Goal: Information Seeking & Learning: Learn about a topic

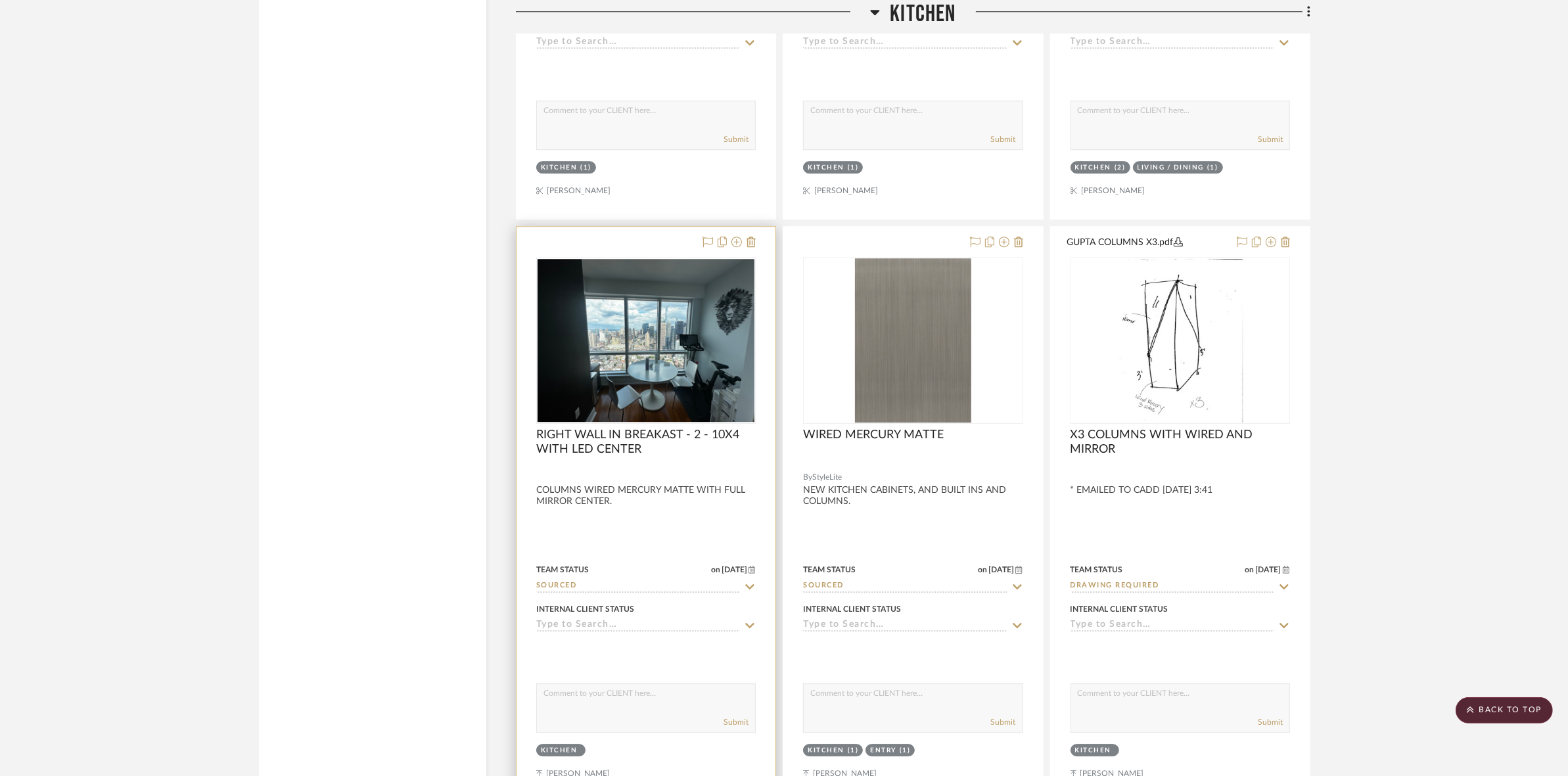
scroll to position [4435, 0]
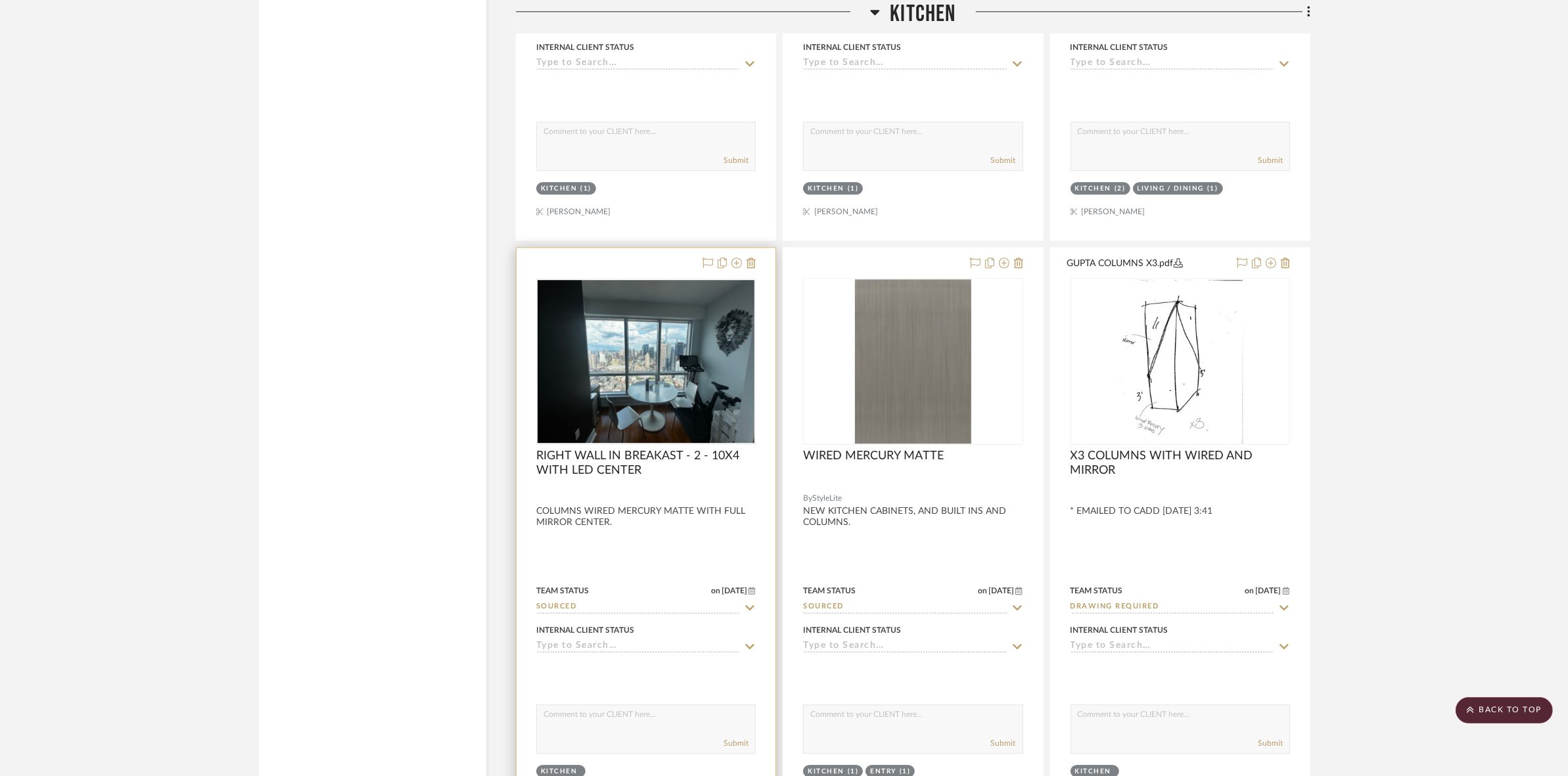
click at [0, 0] on img at bounding box center [0, 0] width 0 height 0
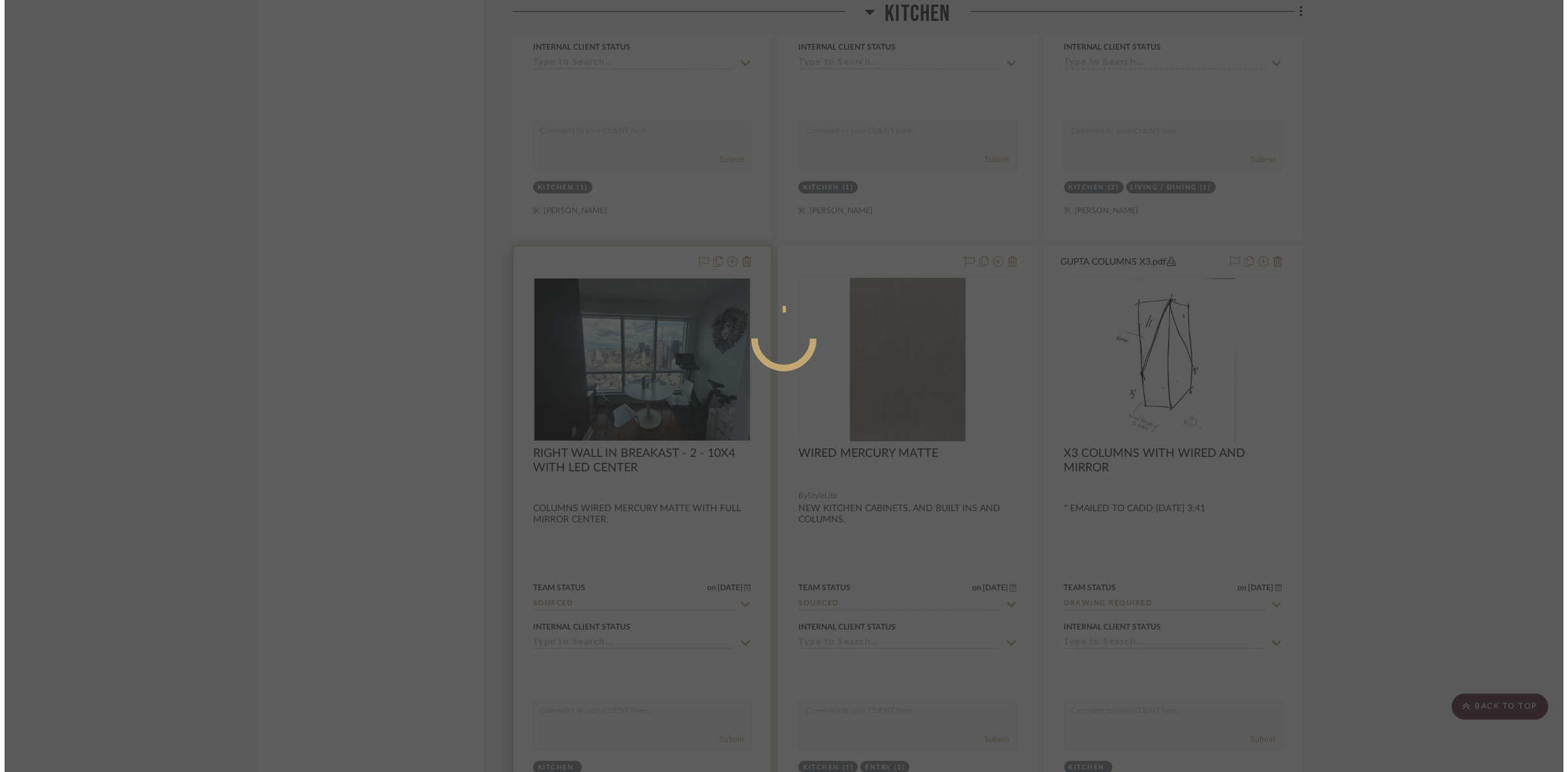
scroll to position [0, 0]
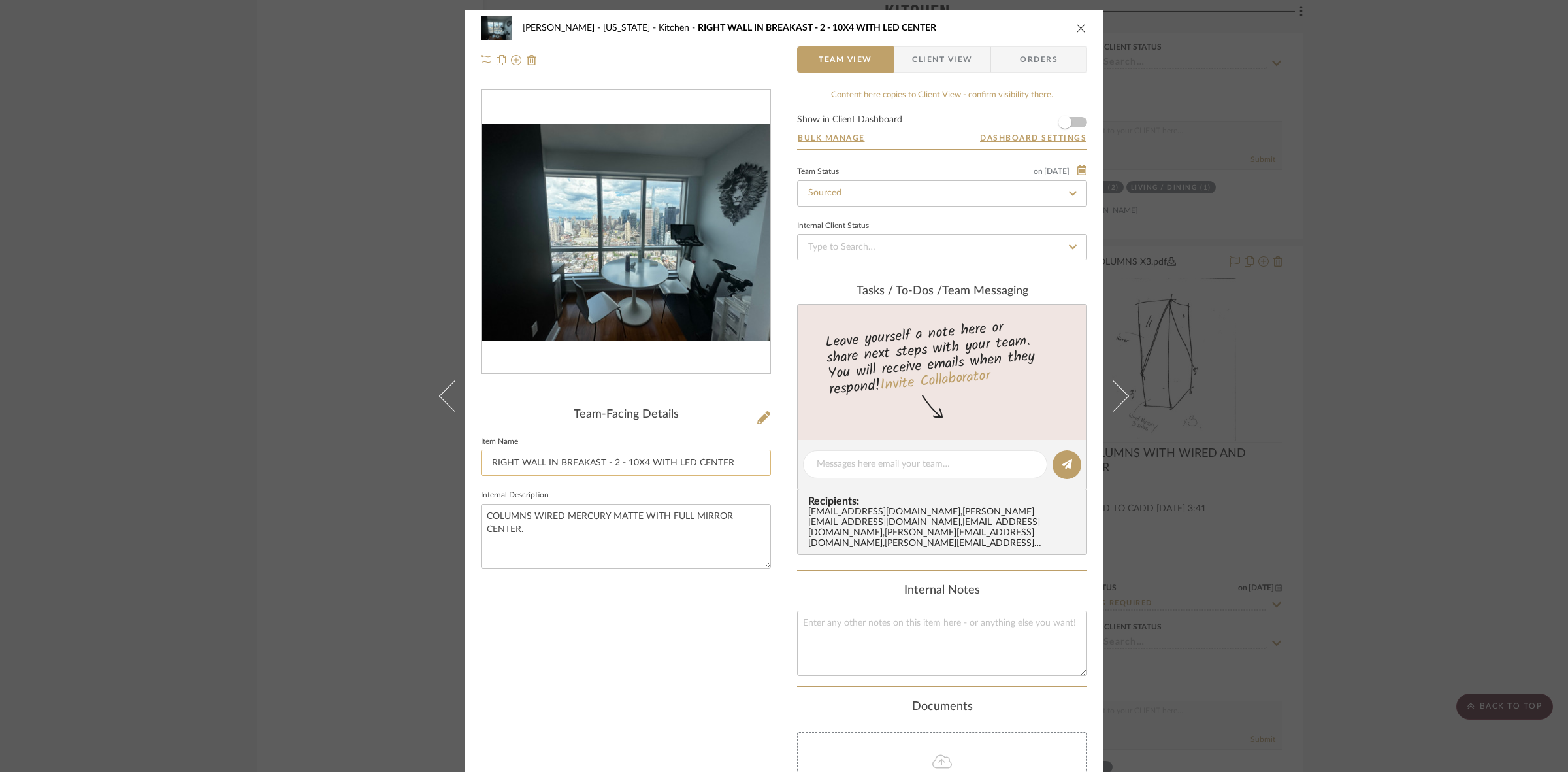
drag, startPoint x: 621, startPoint y: 461, endPoint x: 673, endPoint y: 462, distance: 52.0
click at [673, 462] on input "RIGHT WALL IN BREAKAST - 2 - 10X4 WITH LED CENTER" at bounding box center [626, 462] width 290 height 26
click at [697, 547] on textarea "COLUMNS WIRED MERCURY MATTE WITH FULL MIRROR CENTER." at bounding box center [626, 537] width 290 height 65
click at [1309, 434] on div "[PERSON_NAME] - [US_STATE] Kitchen RIGHT WALL IN BREAKAST - 2 - 10X4 WITH LED C…" at bounding box center [784, 386] width 1568 height 772
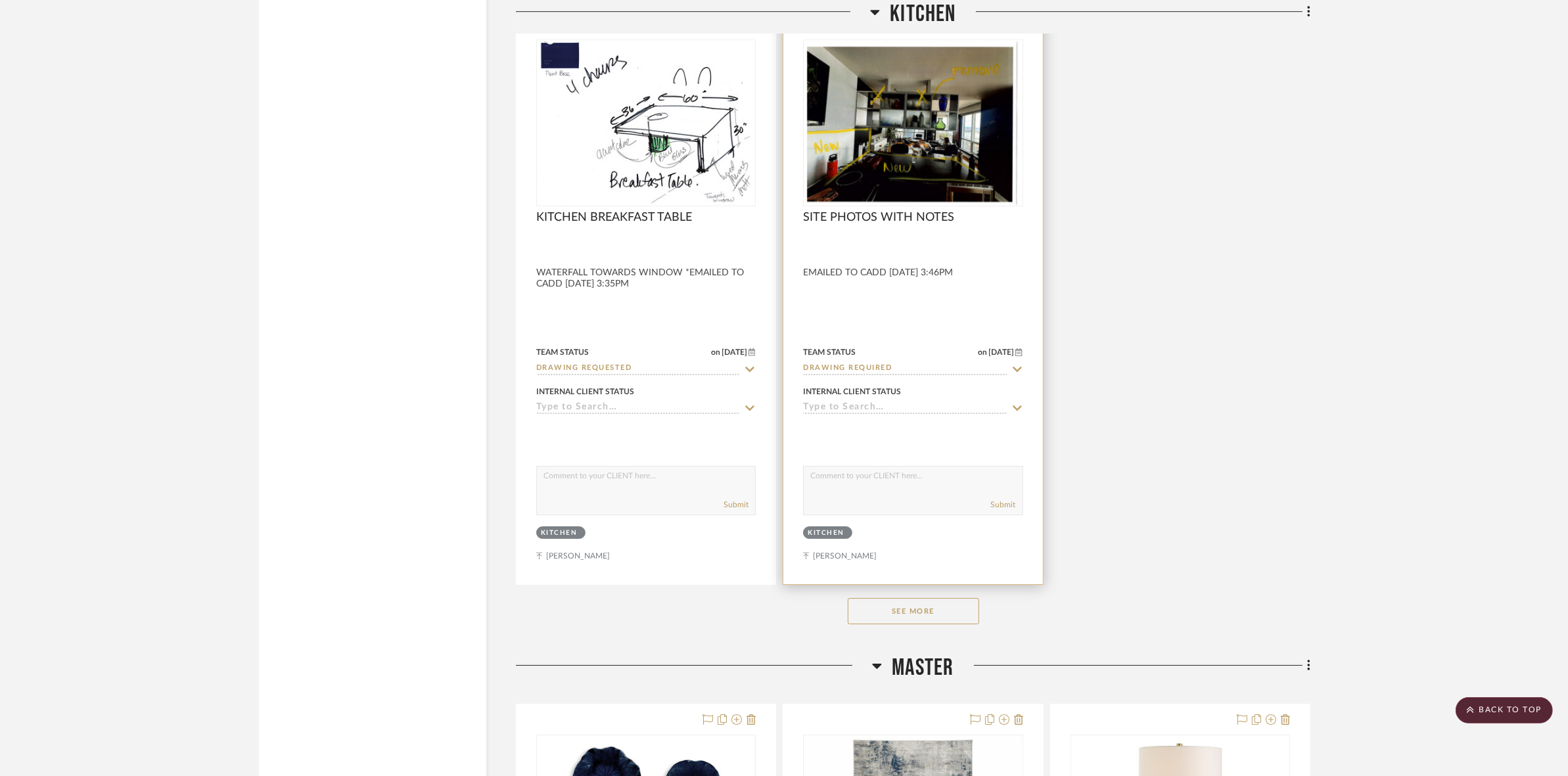
scroll to position [5749, 0]
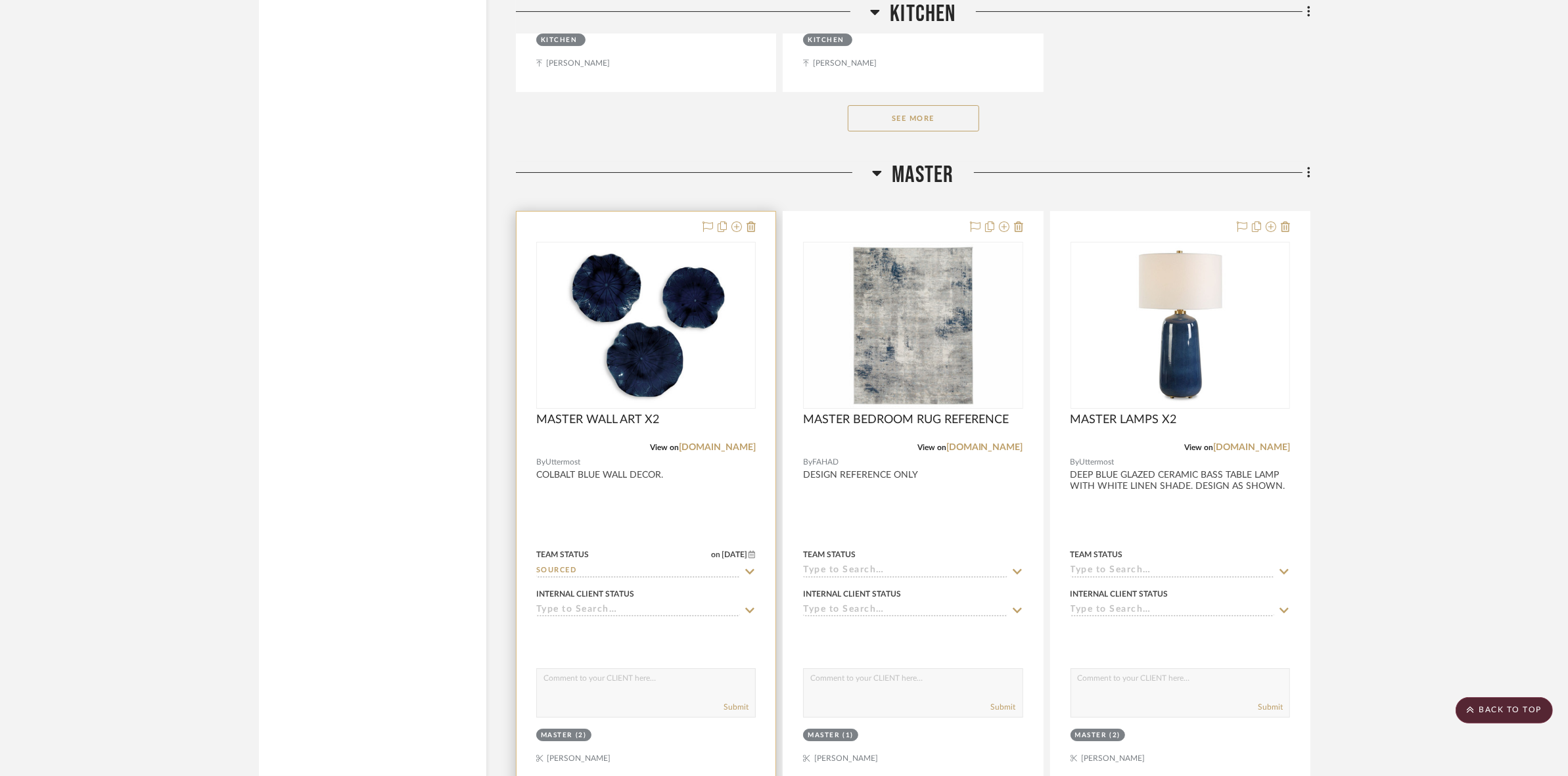
click at [0, 0] on img at bounding box center [0, 0] width 0 height 0
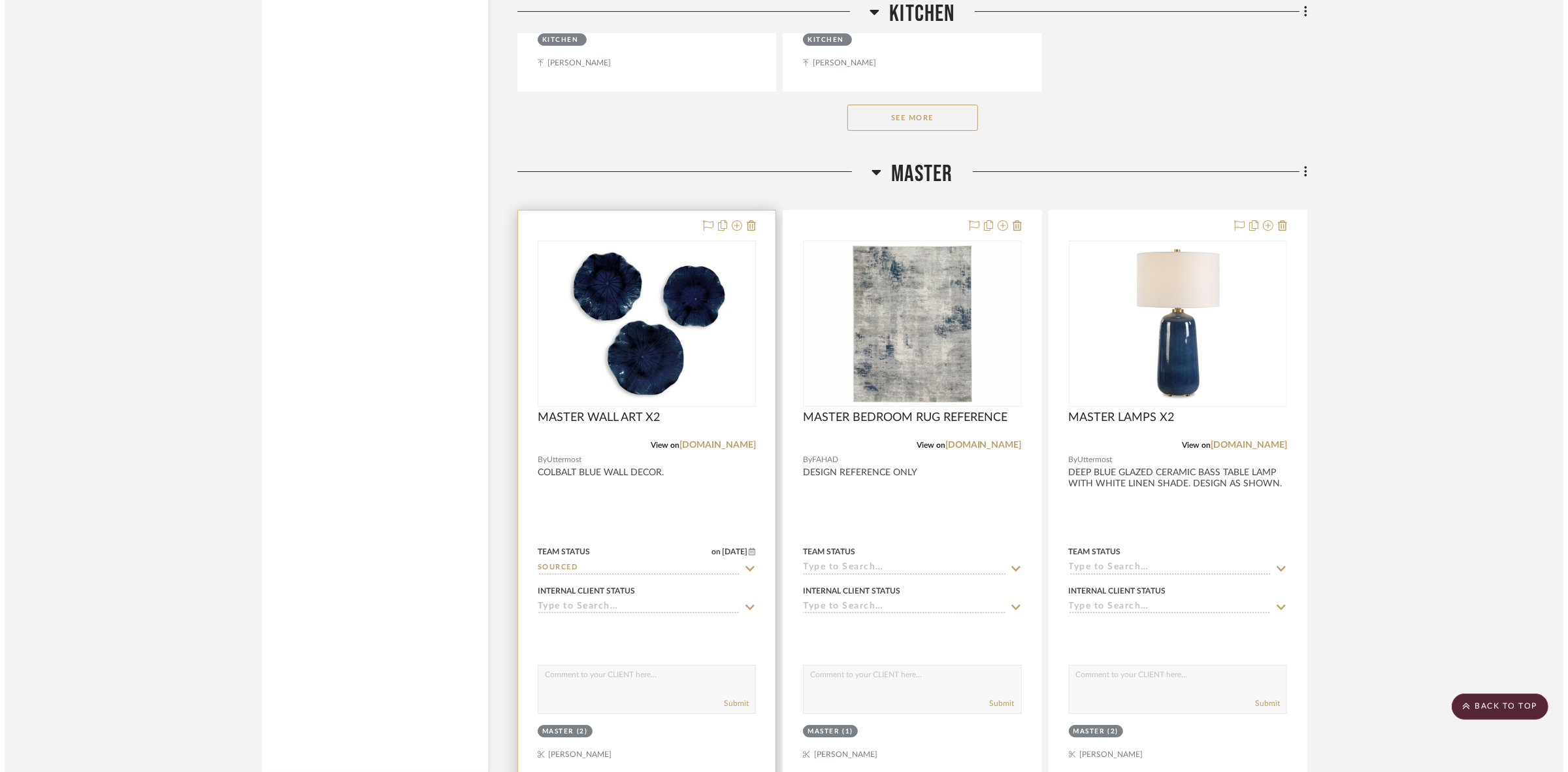
scroll to position [0, 0]
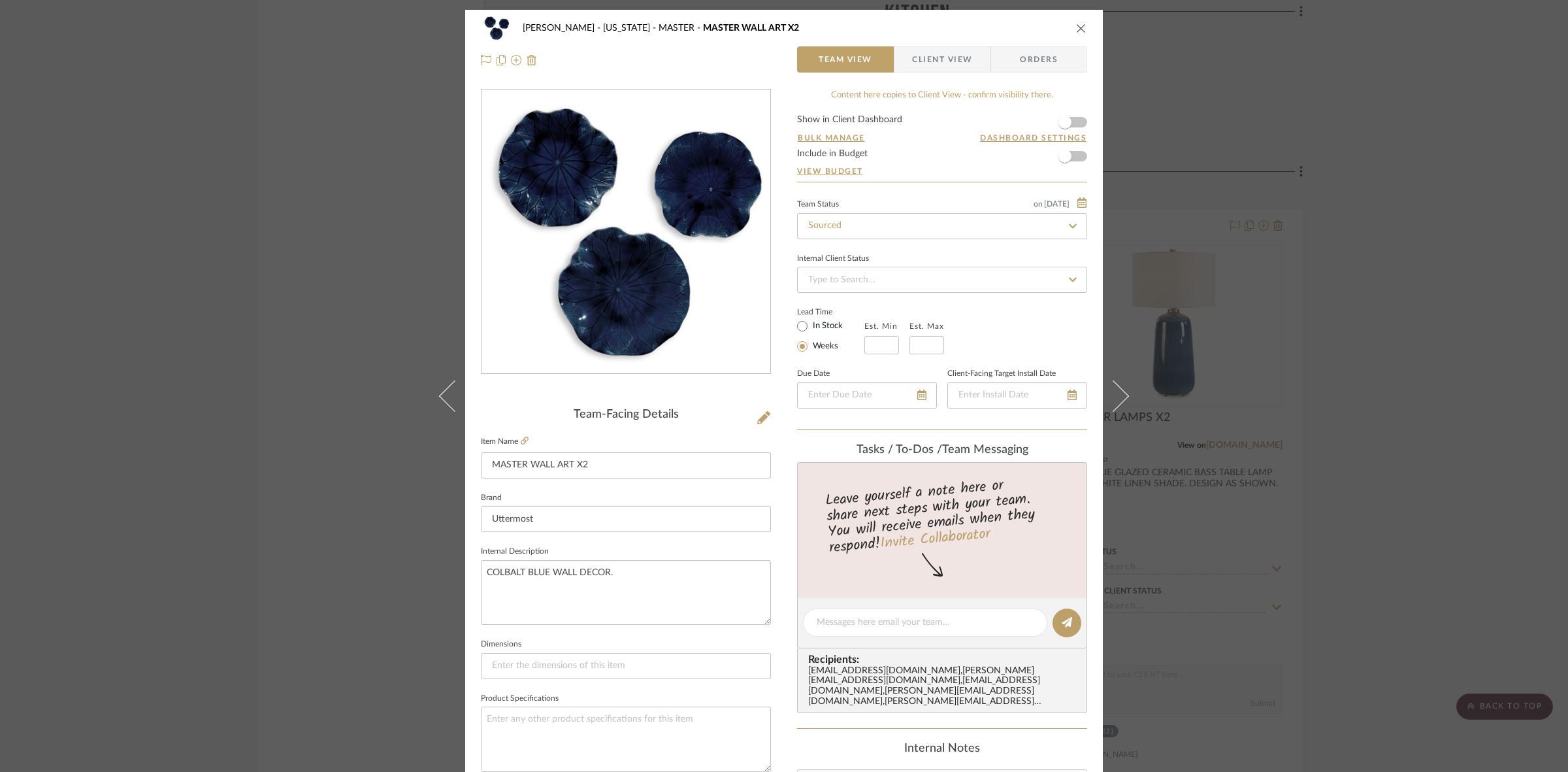
click at [568, 197] on img "0" at bounding box center [626, 232] width 284 height 284
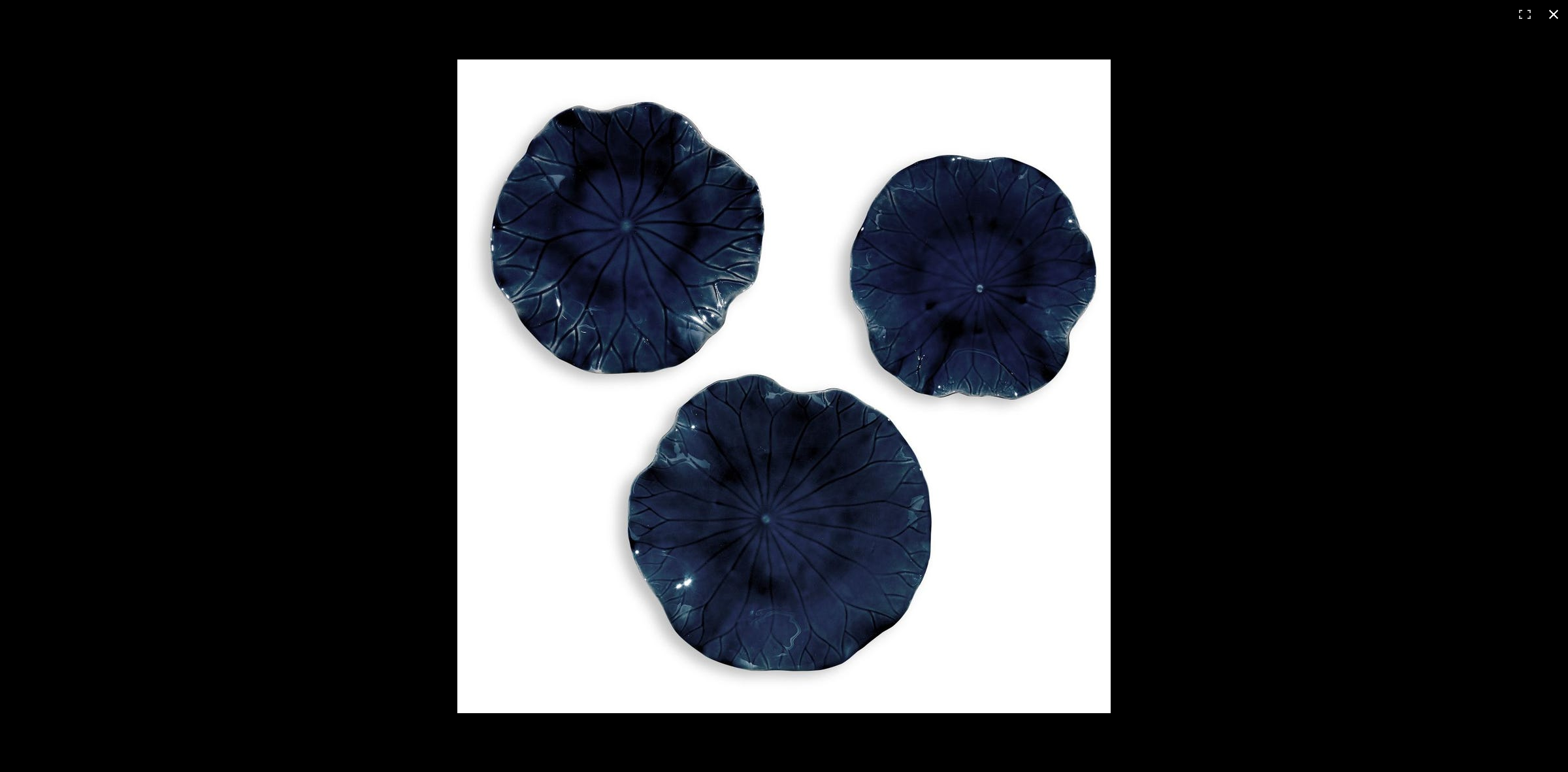
click at [156, 125] on div at bounding box center [784, 386] width 1568 height 772
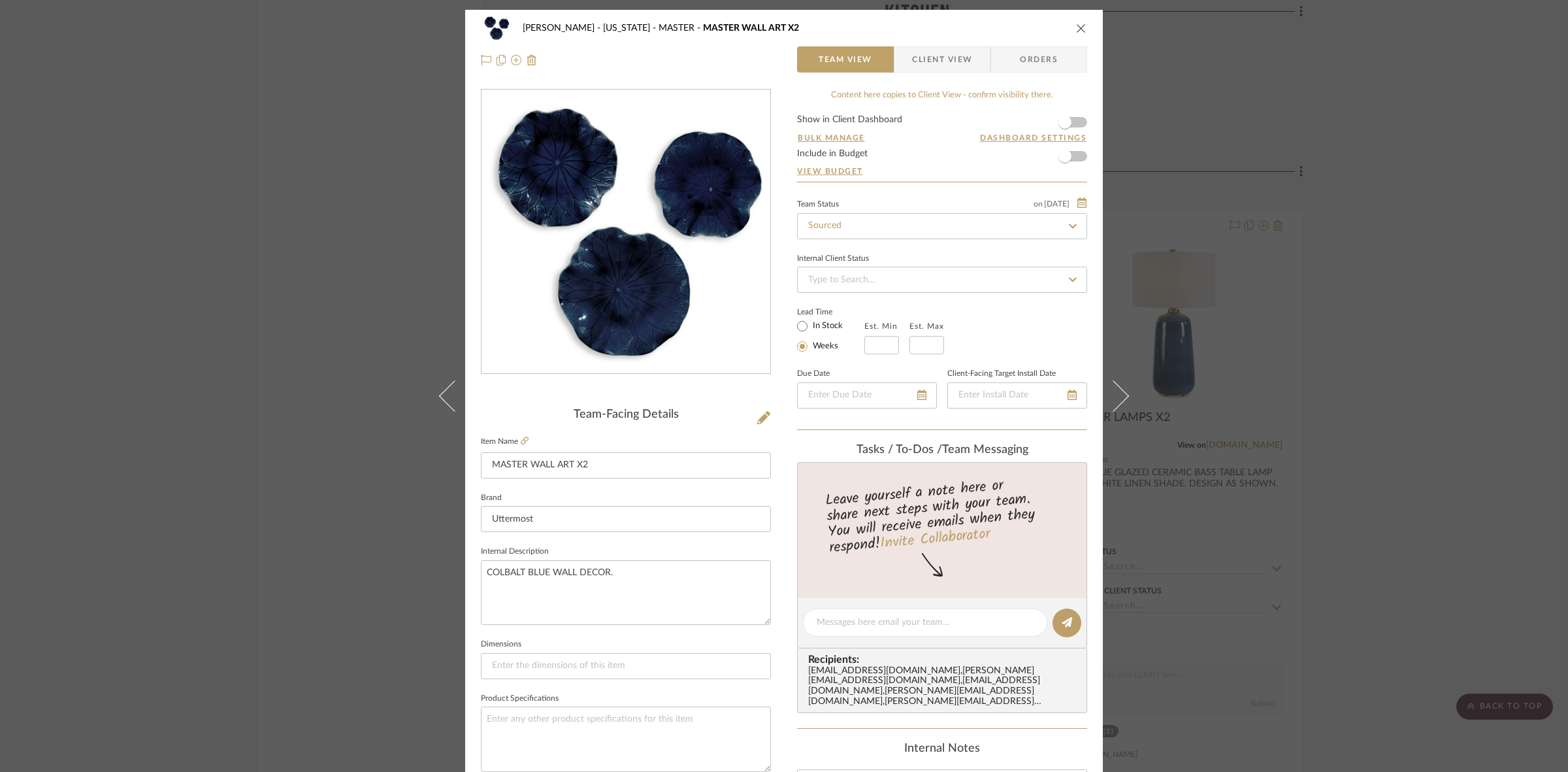
click at [269, 383] on div "[PERSON_NAME] - [US_STATE] MASTER MASTER WALL ART X2 Team View Client View Orde…" at bounding box center [784, 386] width 1568 height 772
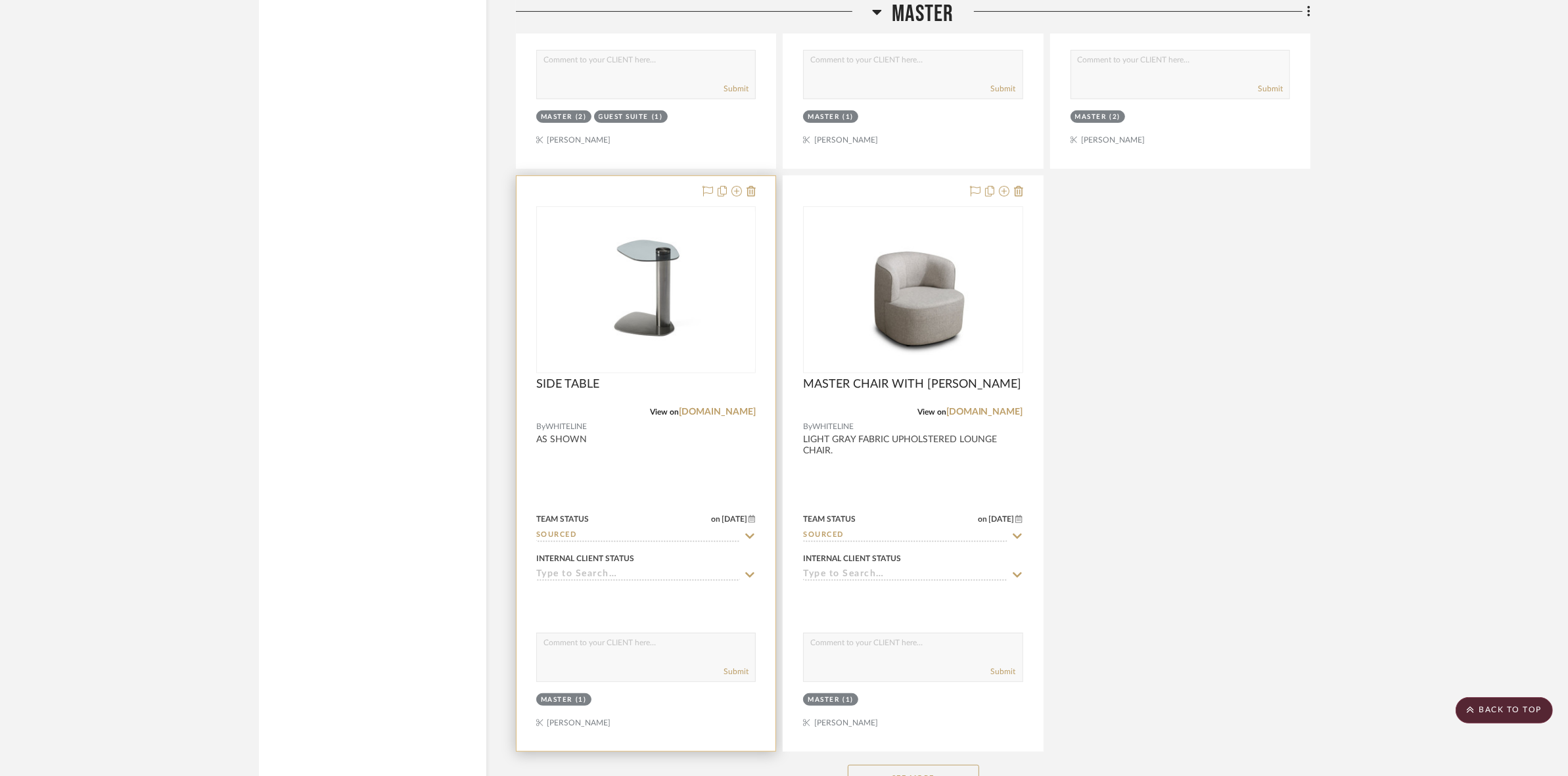
scroll to position [6981, 0]
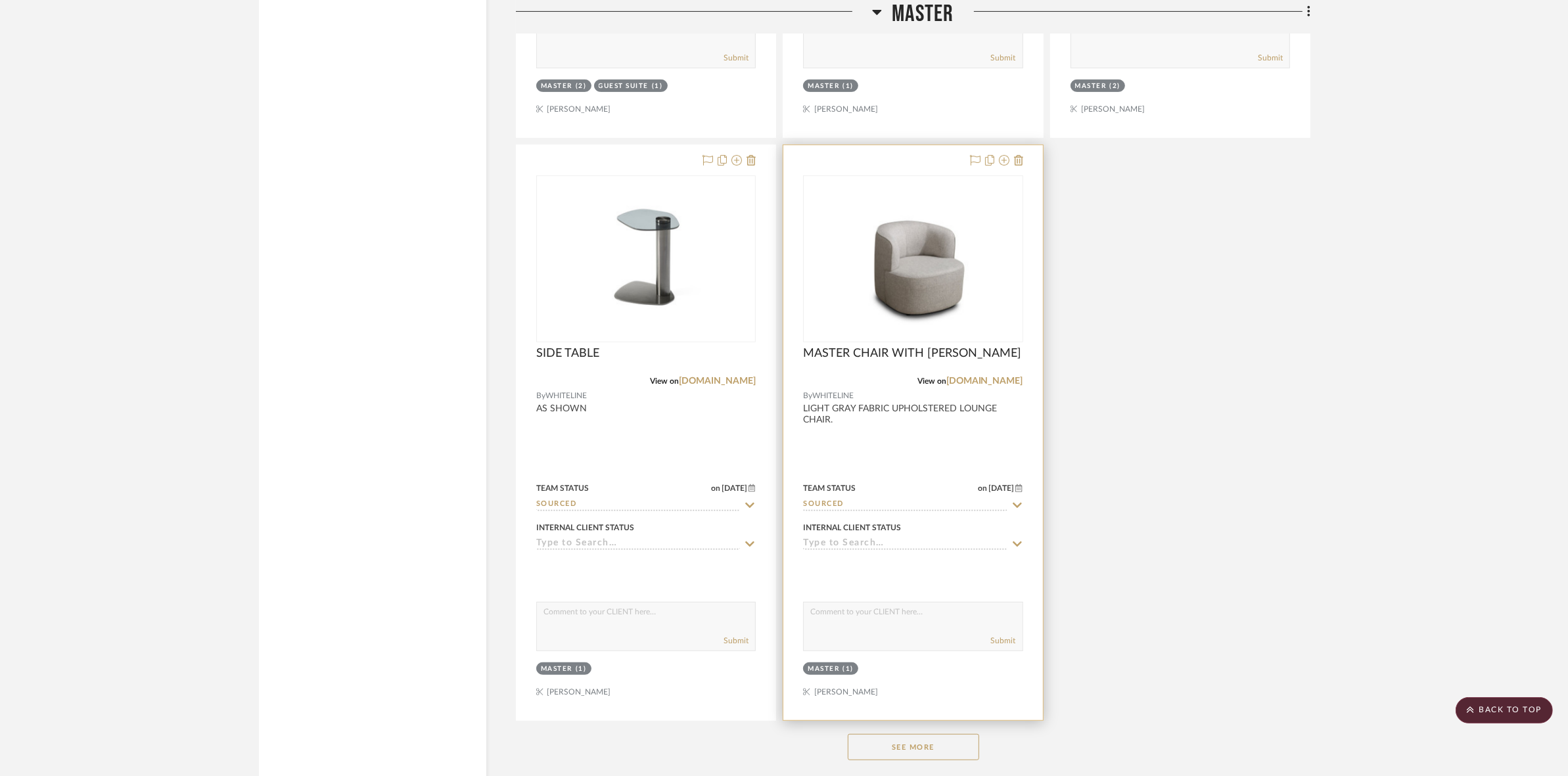
click at [0, 0] on img at bounding box center [0, 0] width 0 height 0
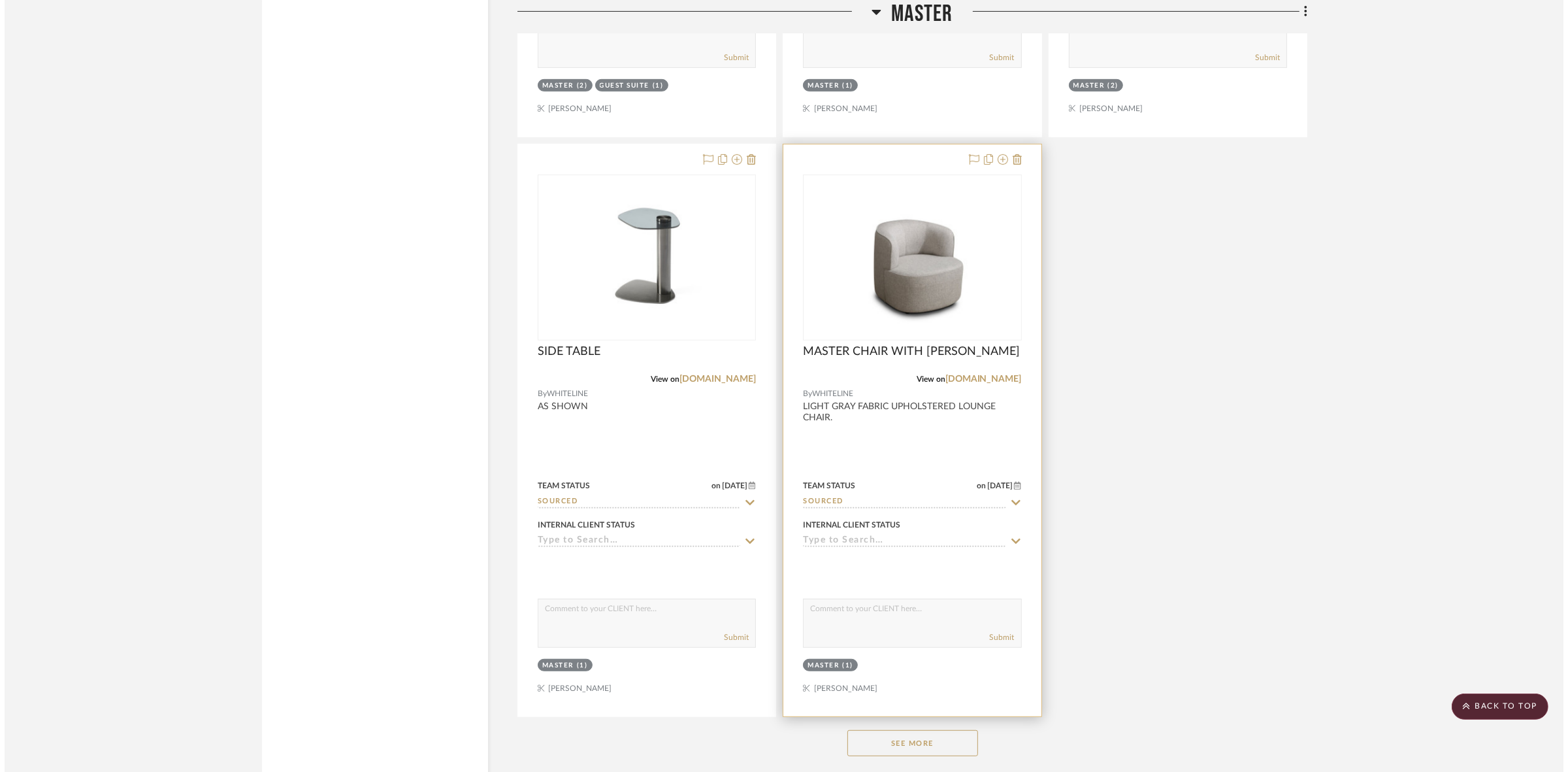
scroll to position [0, 0]
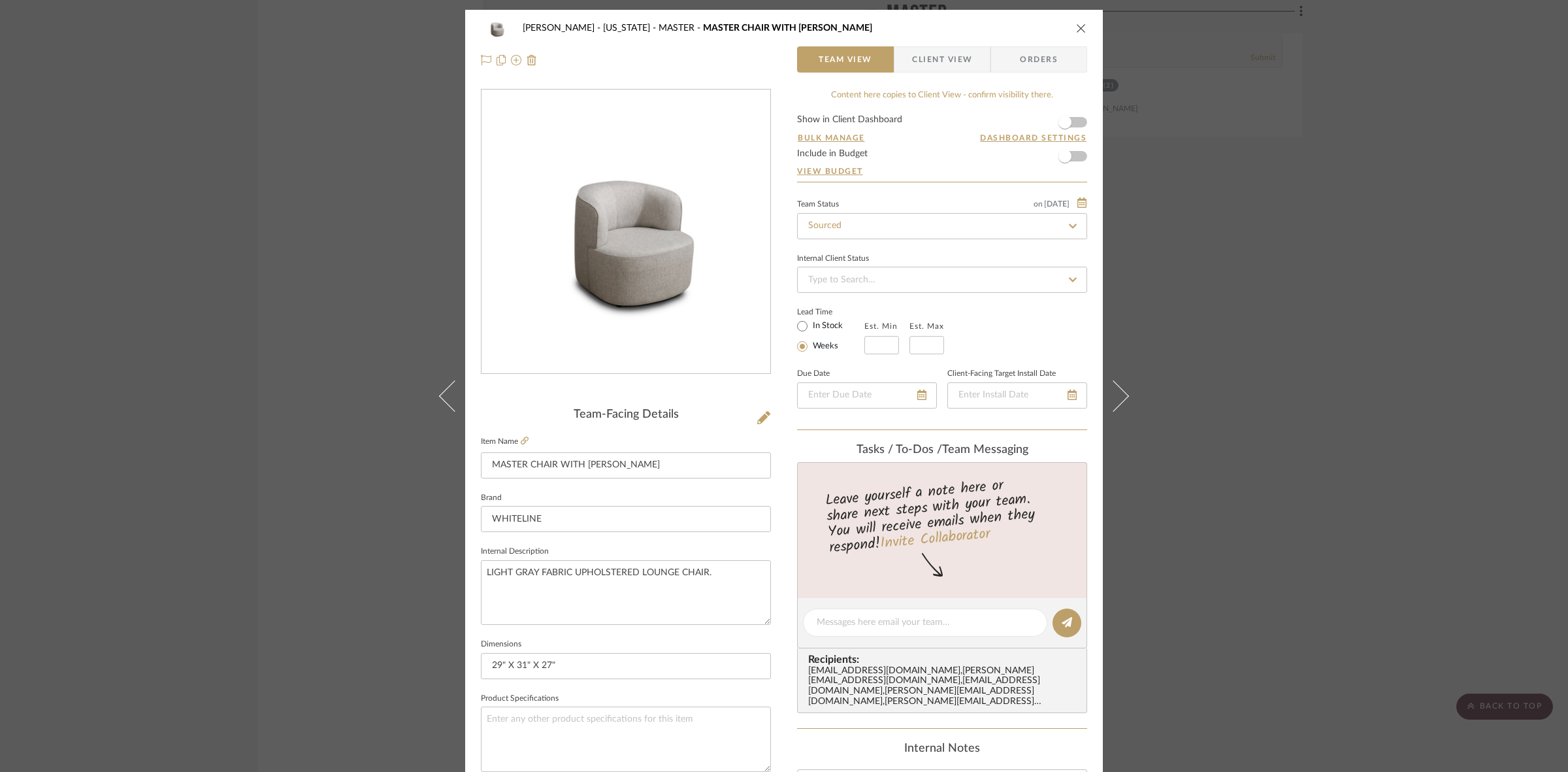
click at [592, 269] on img "0" at bounding box center [626, 231] width 289 height 208
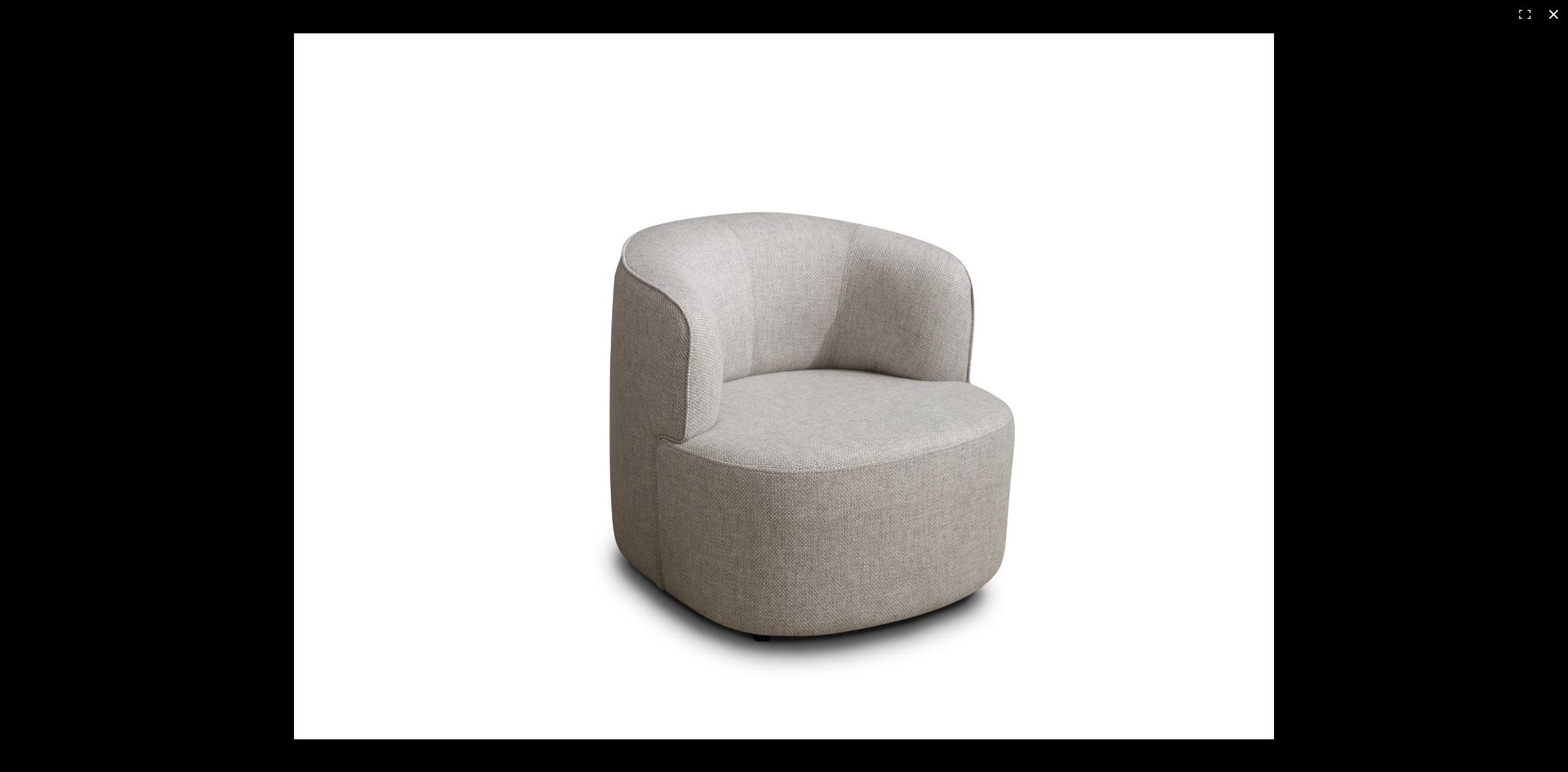
click at [74, 292] on div at bounding box center [784, 386] width 1568 height 772
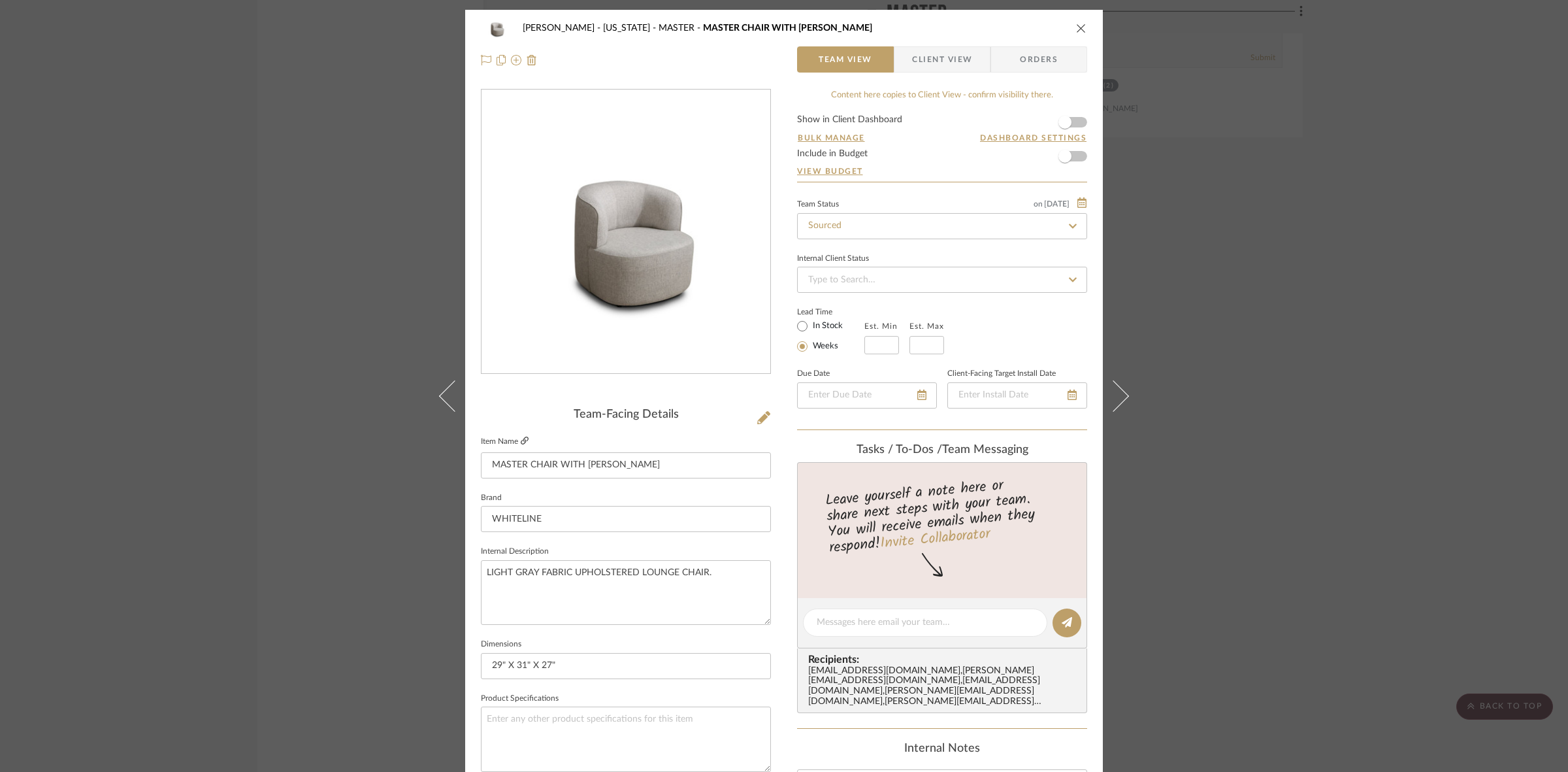
click at [520, 446] on link at bounding box center [524, 441] width 8 height 11
